Goal: Task Accomplishment & Management: Manage account settings

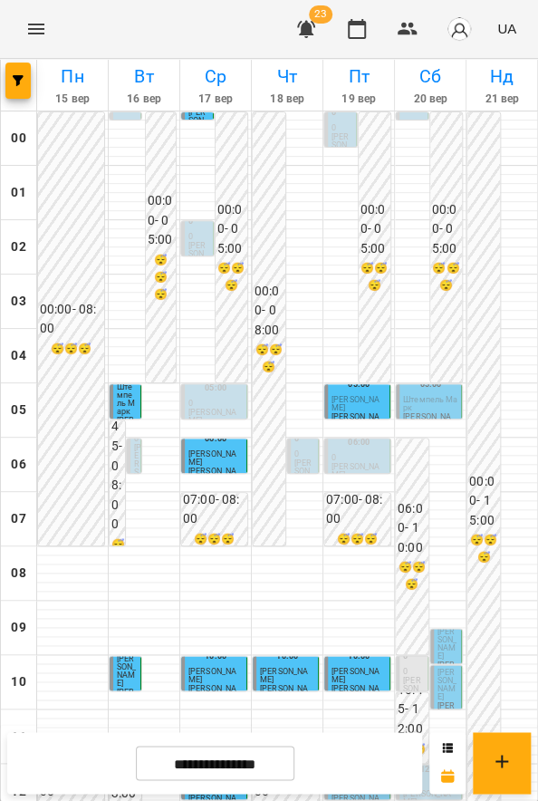
scroll to position [286, 0]
click at [365, 794] on p "[PERSON_NAME]" at bounding box center [359, 802] width 54 height 16
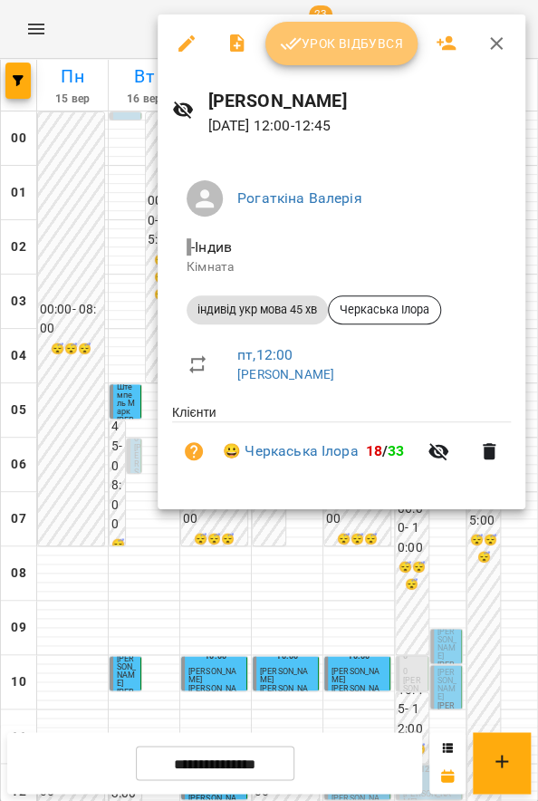
click at [390, 48] on span "Урок відбувся" at bounding box center [341, 44] width 123 height 22
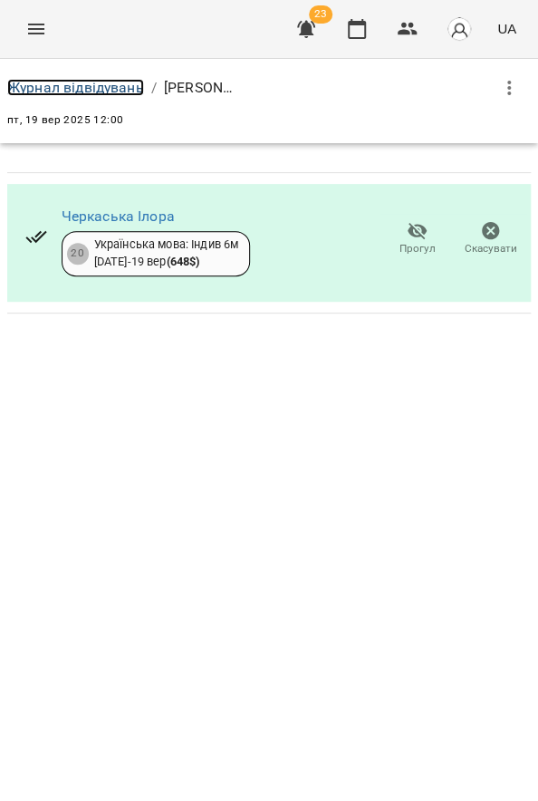
click at [126, 83] on link "Журнал відвідувань" at bounding box center [75, 87] width 137 height 17
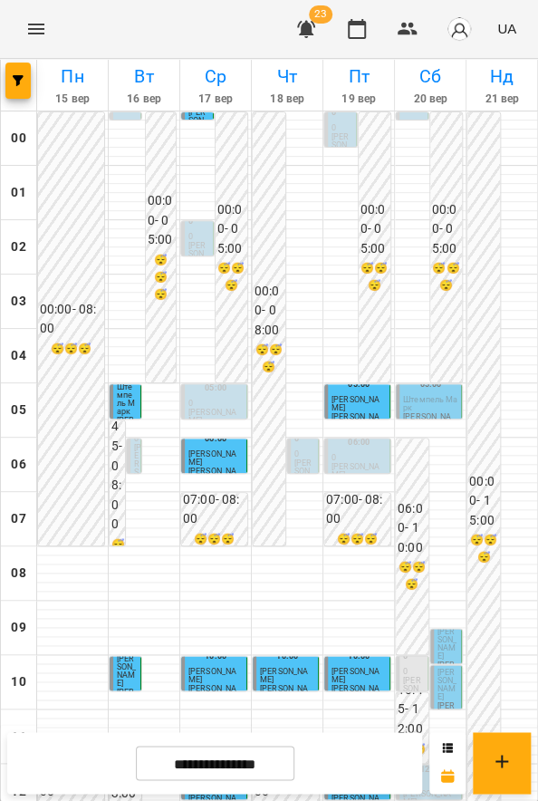
click at [377, 411] on div "05:00 [PERSON_NAME] [PERSON_NAME]" at bounding box center [357, 401] width 66 height 34
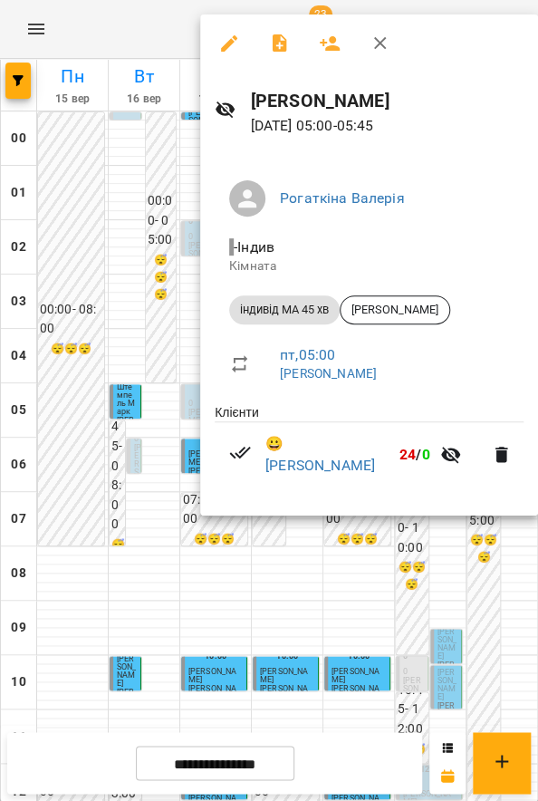
click at [409, 577] on div at bounding box center [269, 400] width 538 height 801
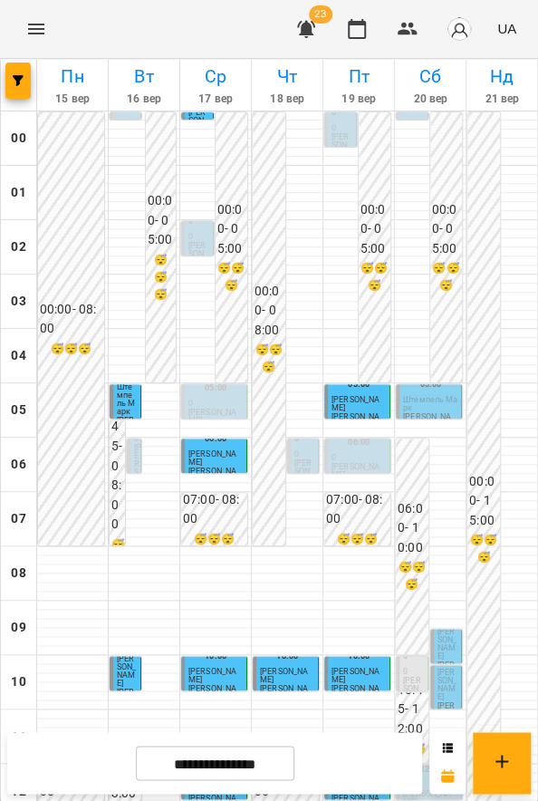
scroll to position [697, 0]
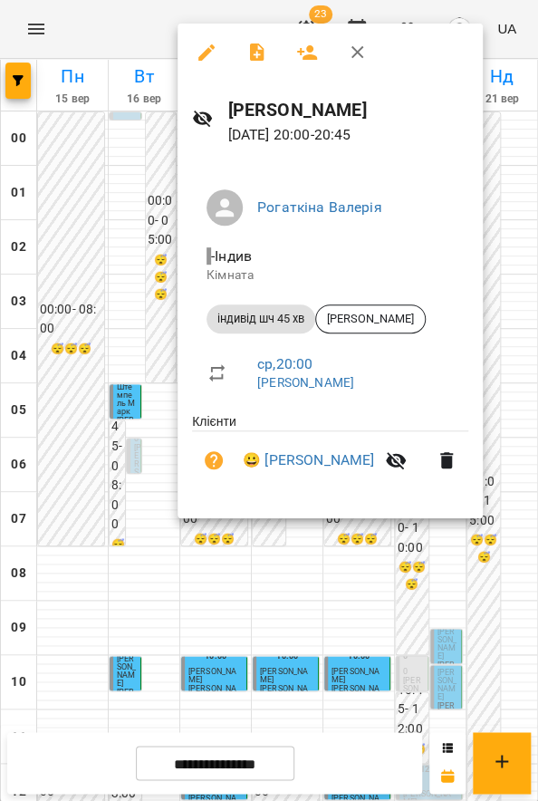
click at [128, 530] on div at bounding box center [269, 400] width 538 height 801
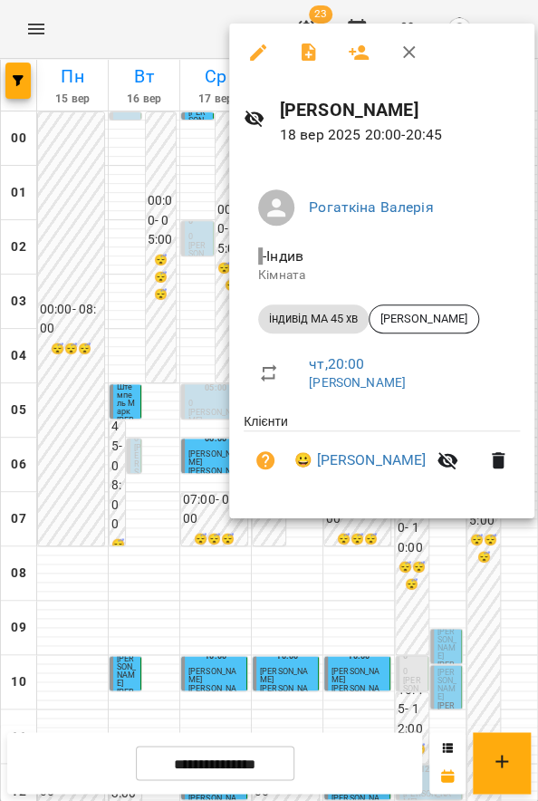
click at [197, 512] on div at bounding box center [269, 400] width 538 height 801
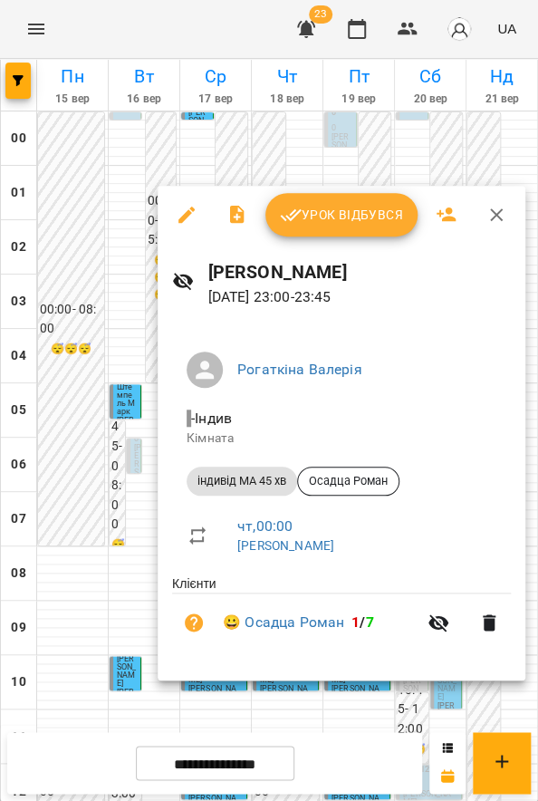
click at [96, 259] on div at bounding box center [269, 400] width 538 height 801
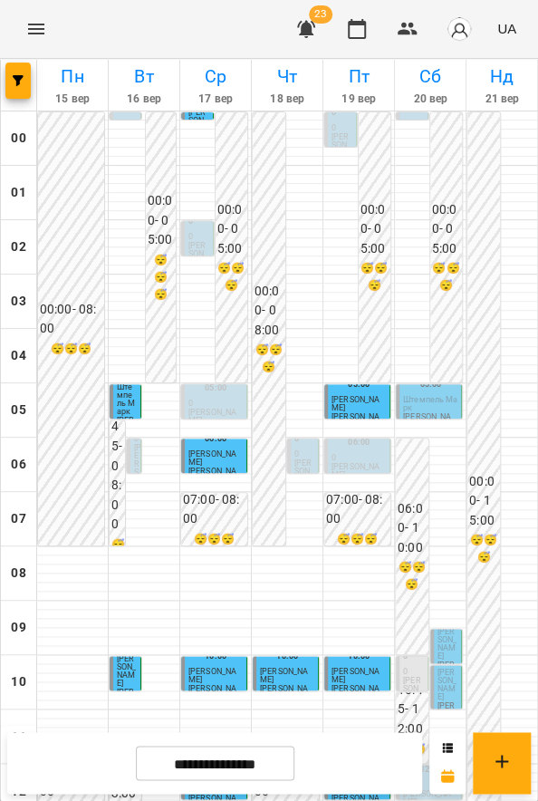
scroll to position [657, 0]
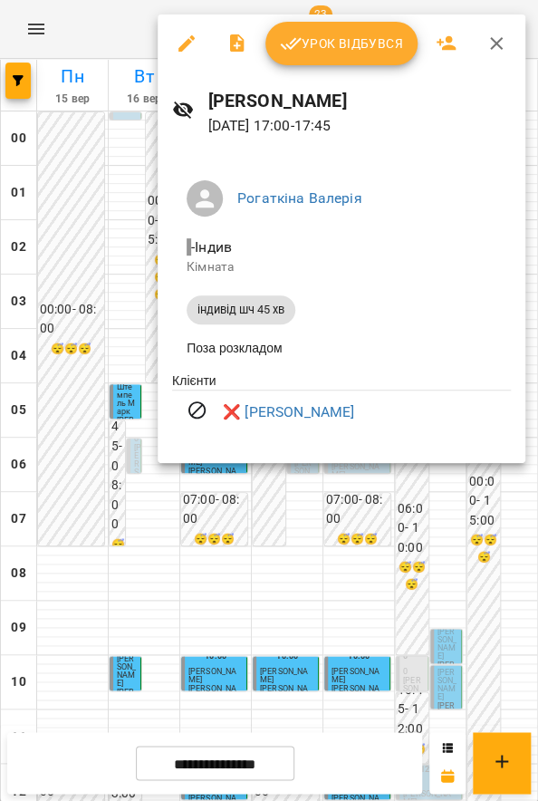
click at [467, 564] on div at bounding box center [269, 400] width 538 height 801
